Goal: Task Accomplishment & Management: Manage account settings

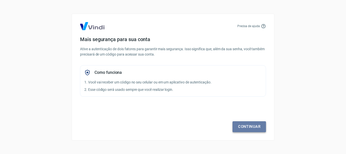
click at [250, 128] on link "Continuar" at bounding box center [249, 126] width 33 height 11
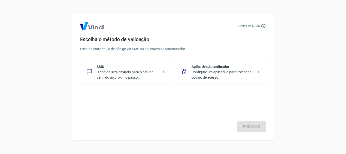
click at [110, 71] on p "O código será enviado para o celular definido no próximo passo." at bounding box center [128, 74] width 62 height 11
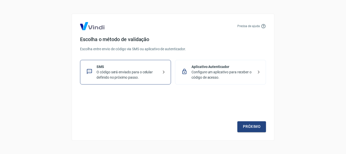
click at [132, 72] on p "O código será enviado para o celular definido no próximo passo." at bounding box center [128, 74] width 62 height 11
click at [164, 71] on icon at bounding box center [164, 71] width 2 height 3
click at [254, 127] on link "Próximo" at bounding box center [251, 126] width 29 height 11
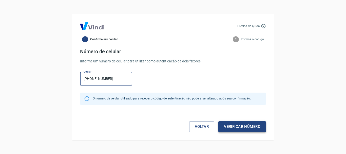
type input "[PHONE_NUMBER]"
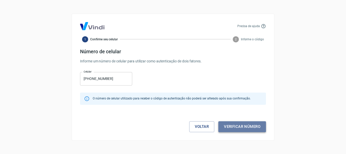
click at [244, 125] on button "Verificar número" at bounding box center [242, 126] width 48 height 11
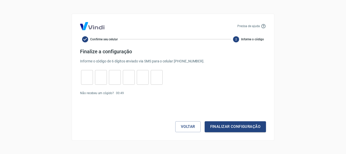
click at [85, 77] on input "tel" at bounding box center [87, 77] width 12 height 11
type input "7"
type input "4"
type input "6"
type input "3"
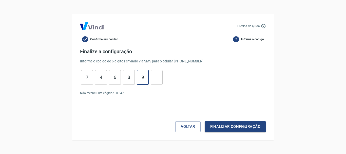
type input "9"
type input "3"
click at [237, 126] on button "Finalizar configuração" at bounding box center [235, 126] width 61 height 11
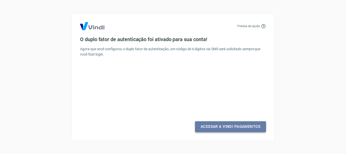
click at [228, 126] on link "Acessar a Vindi Pagamentos" at bounding box center [230, 126] width 71 height 11
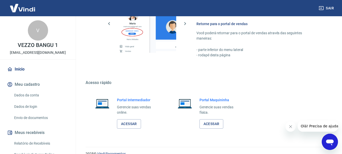
scroll to position [329, 0]
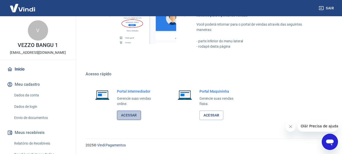
click at [129, 115] on link "Acessar" at bounding box center [129, 114] width 24 height 9
